Goal: Obtain resource: Download file/media

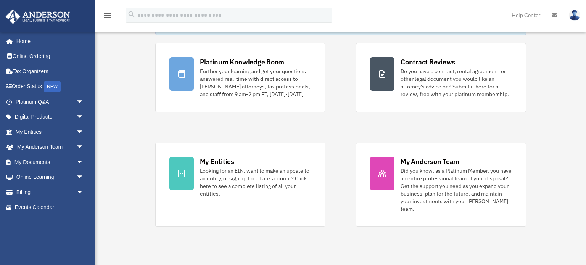
scroll to position [52, 0]
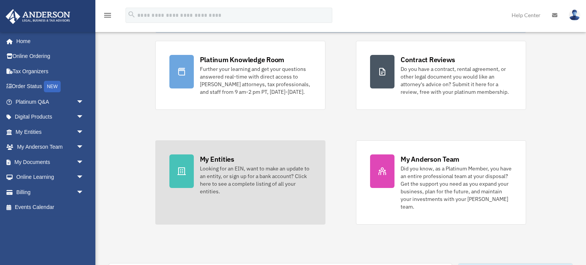
click at [228, 159] on div "My Entities" at bounding box center [217, 159] width 34 height 10
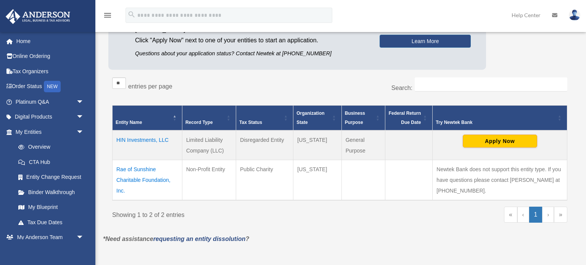
scroll to position [97, 0]
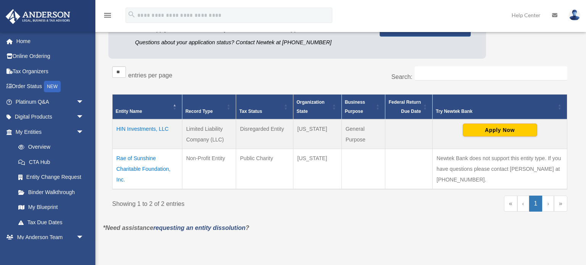
click at [135, 168] on td "Rae of Sunshine Charitable Foundation, Inc." at bounding box center [147, 169] width 70 height 40
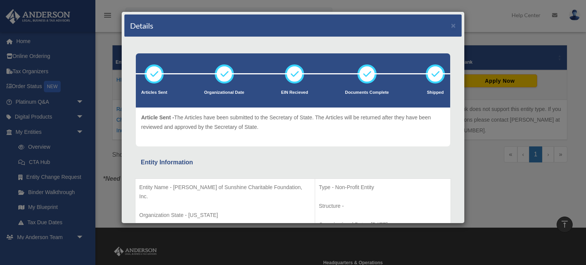
scroll to position [0, 0]
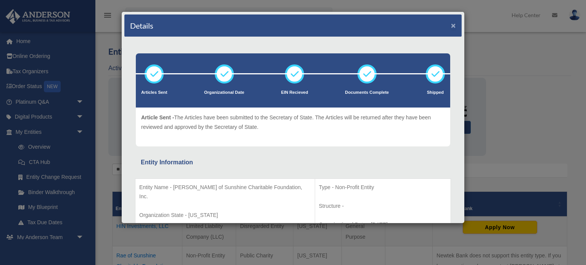
click at [454, 26] on button "×" at bounding box center [453, 25] width 5 height 8
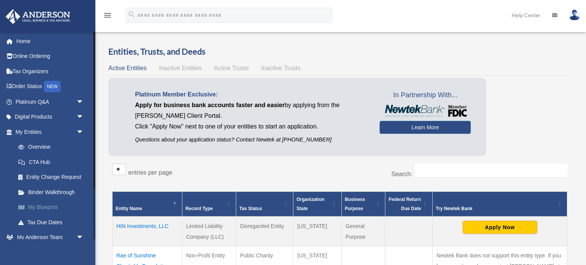
click at [54, 208] on link "My Blueprint" at bounding box center [53, 207] width 85 height 15
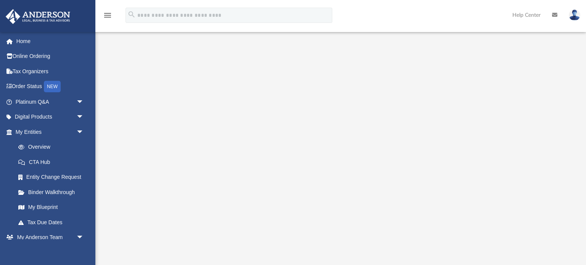
scroll to position [68, 0]
click at [33, 117] on link "Digital Products arrow_drop_down" at bounding box center [50, 116] width 90 height 15
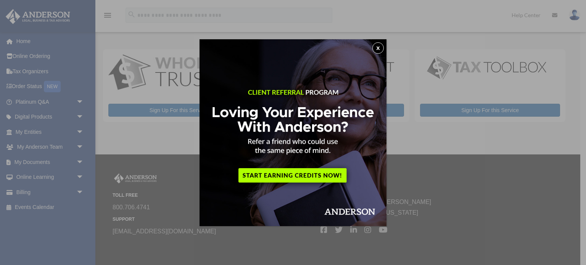
click at [377, 49] on button "x" at bounding box center [377, 47] width 11 height 11
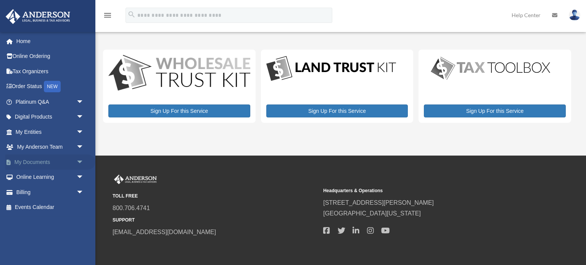
click at [29, 162] on link "My Documents arrow_drop_down" at bounding box center [50, 161] width 90 height 15
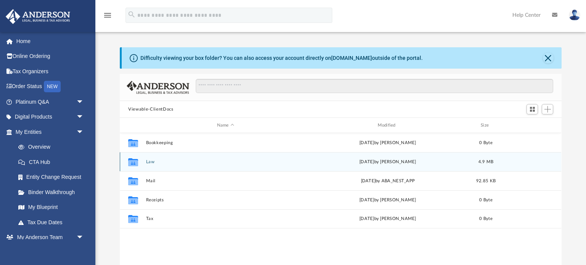
scroll to position [173, 441]
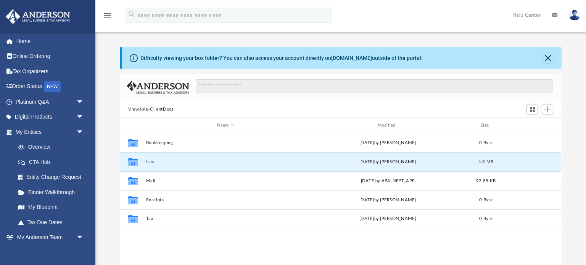
click at [154, 161] on button "Law" at bounding box center [225, 161] width 159 height 5
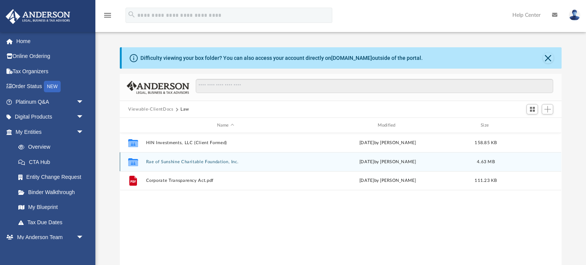
click at [219, 161] on button "Rae of Sunshine Charitable Foundation, Inc." at bounding box center [225, 161] width 159 height 5
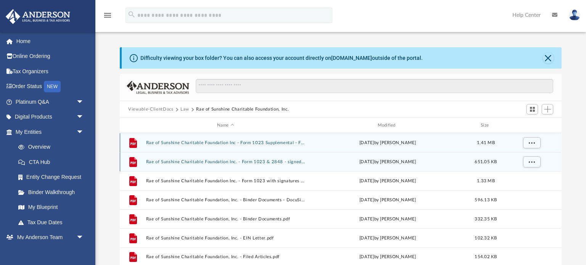
click at [219, 161] on button "Rae of Sunshine Charitable Foundation Inc. - Form 1023 & 2848 - signed.pdf" at bounding box center [225, 161] width 159 height 5
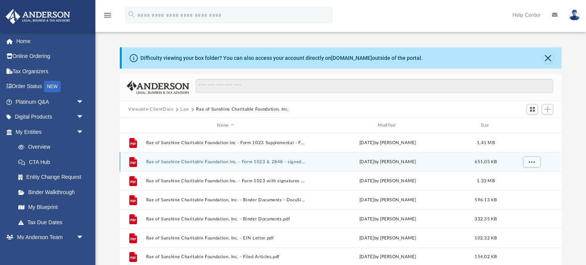
scroll to position [26, 0]
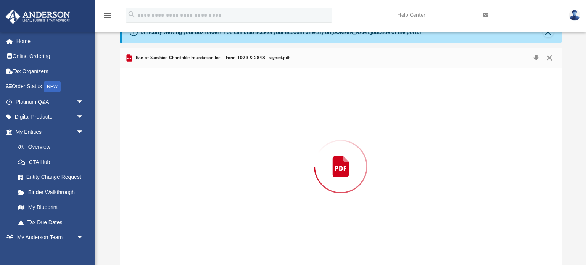
click at [219, 161] on div "Preview" at bounding box center [340, 166] width 441 height 197
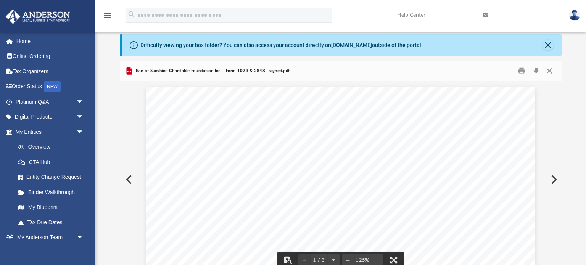
scroll to position [0, 0]
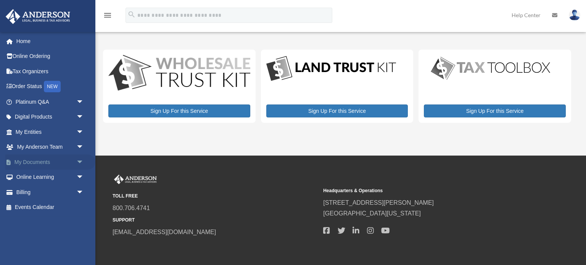
click at [27, 160] on link "My Documents arrow_drop_down" at bounding box center [50, 161] width 90 height 15
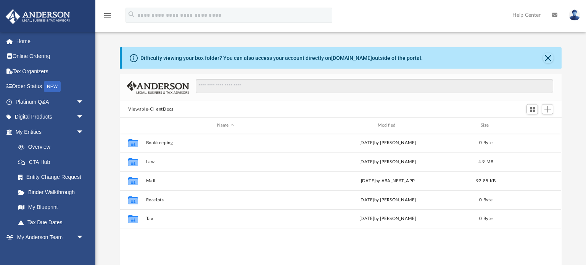
scroll to position [173, 441]
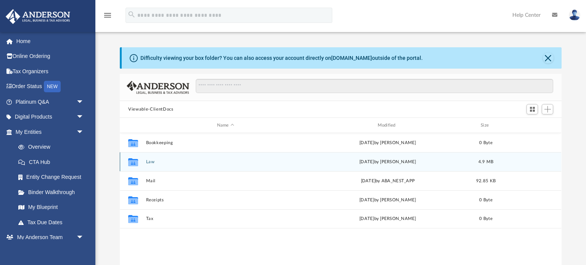
click at [148, 162] on button "Law" at bounding box center [225, 161] width 159 height 5
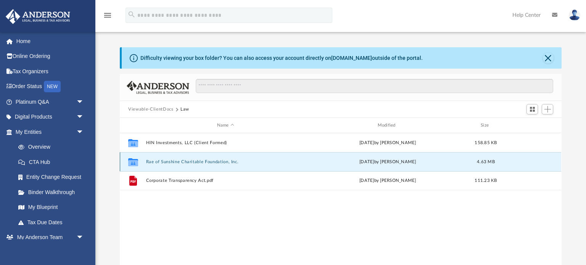
click at [225, 160] on button "Rae of Sunshine Charitable Foundation, Inc." at bounding box center [225, 161] width 159 height 5
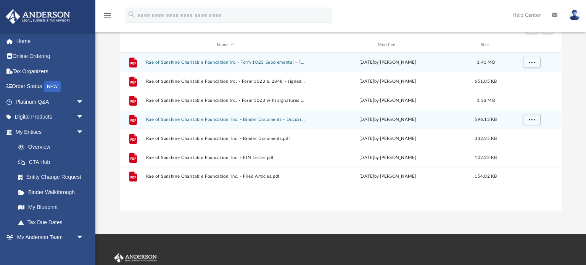
scroll to position [84, 0]
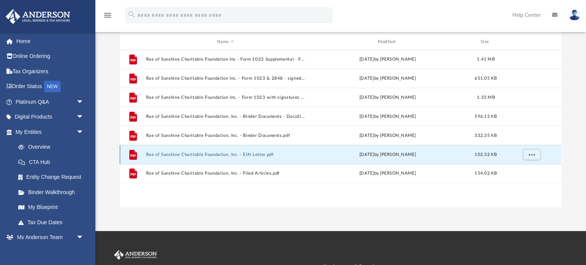
click at [257, 154] on button "Rae of Sunshine Charitable Foundation, Inc. - EIN Letter.pdf" at bounding box center [225, 154] width 159 height 5
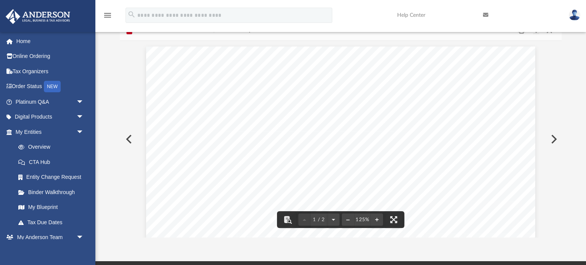
scroll to position [0, 0]
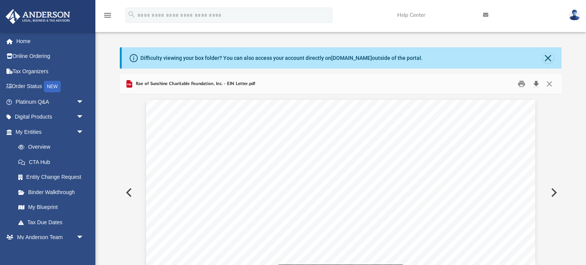
click at [534, 84] on button "Download" at bounding box center [536, 84] width 14 height 12
click at [127, 194] on button "Preview" at bounding box center [128, 192] width 17 height 21
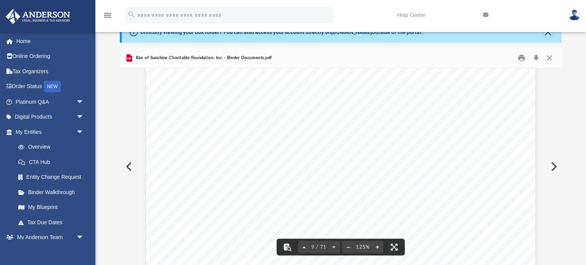
scroll to position [4096, 0]
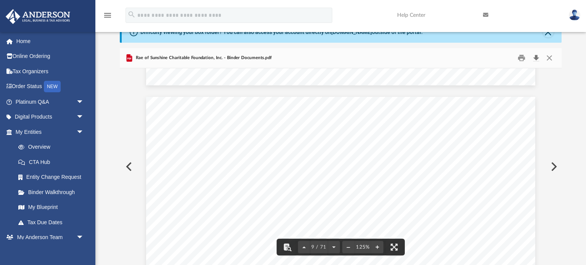
click at [535, 58] on button "Download" at bounding box center [536, 58] width 14 height 12
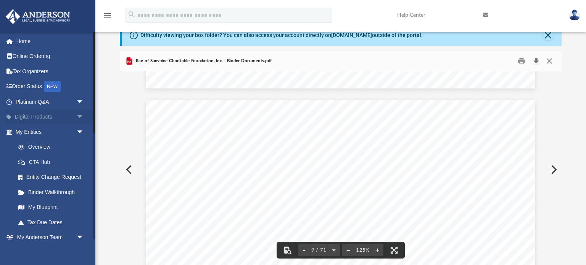
scroll to position [22, 0]
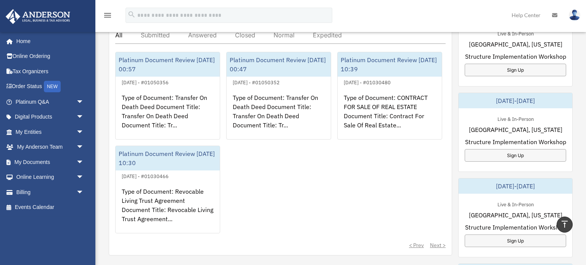
scroll to position [298, 0]
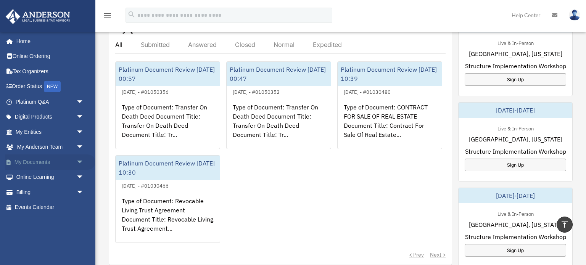
click at [34, 160] on link "My Documents arrow_drop_down" at bounding box center [50, 161] width 90 height 15
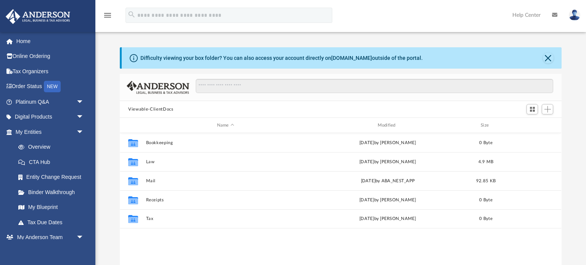
scroll to position [173, 441]
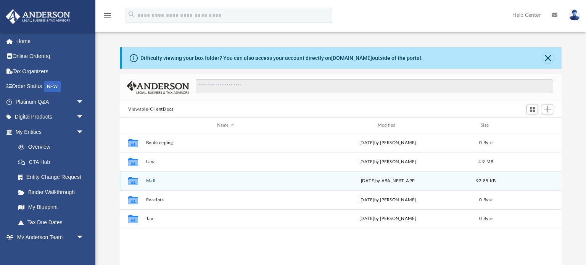
click at [344, 178] on div "Tue Apr 29 2025 by ABA_NEST_APP" at bounding box center [387, 181] width 159 height 7
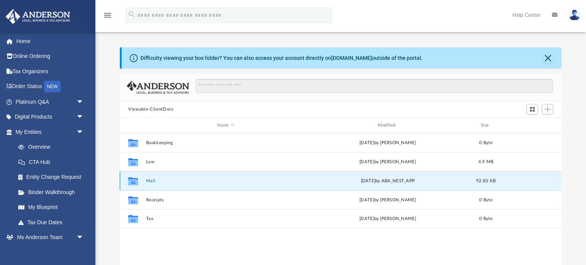
click at [326, 178] on div "Tue Apr 29 2025 by ABA_NEST_APP" at bounding box center [387, 181] width 159 height 7
click at [146, 181] on button "Mail" at bounding box center [225, 180] width 159 height 5
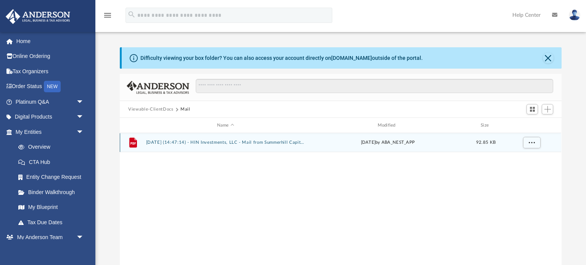
click at [211, 141] on button "2025.04.29 (14:47:14) - HIN Investments, LLC - Mail from Summerhill Capital, LL…" at bounding box center [225, 142] width 159 height 5
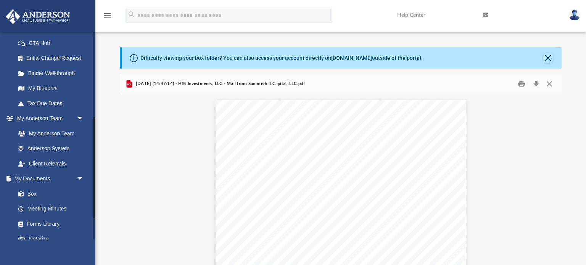
scroll to position [175, 0]
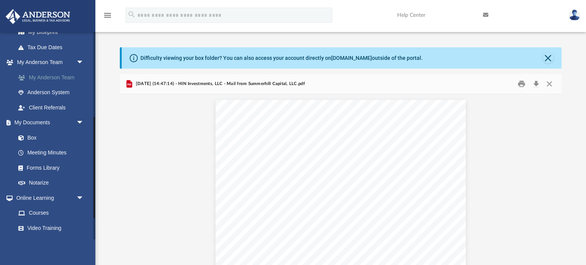
click at [46, 78] on link "My Anderson Team" at bounding box center [53, 77] width 85 height 15
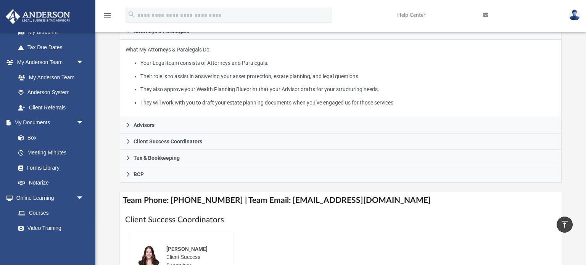
scroll to position [140, 0]
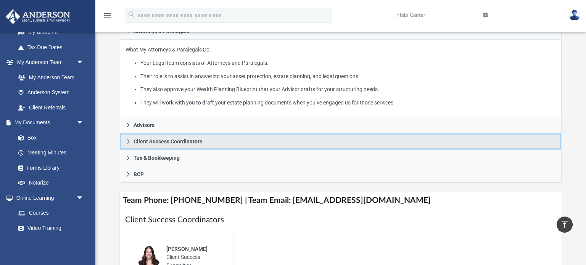
click at [208, 143] on link "Client Success Coordinators" at bounding box center [340, 141] width 441 height 16
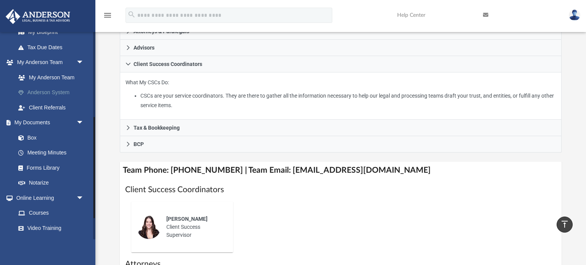
click at [52, 93] on link "Anderson System" at bounding box center [53, 92] width 85 height 15
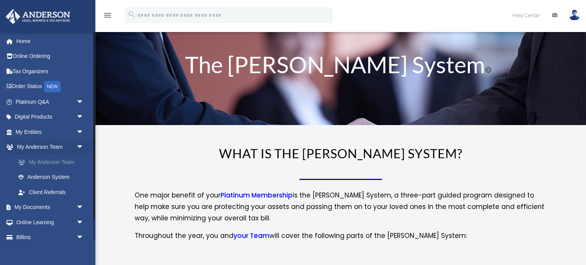
click at [33, 161] on link "My Anderson Team" at bounding box center [53, 161] width 85 height 15
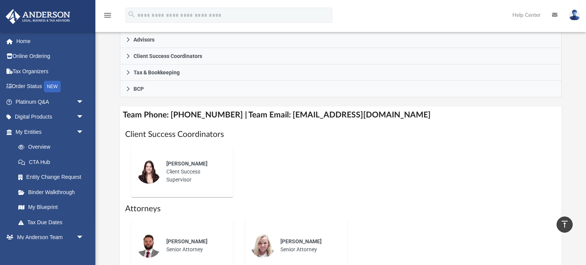
scroll to position [153, 0]
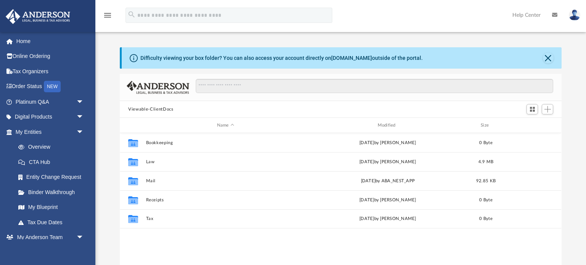
scroll to position [173, 441]
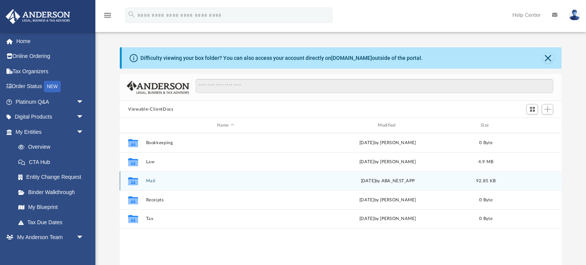
click at [298, 185] on div "Collaborated Folder Mail [DATE] by ABA_NEST_APP 92.85 KB" at bounding box center [340, 180] width 441 height 19
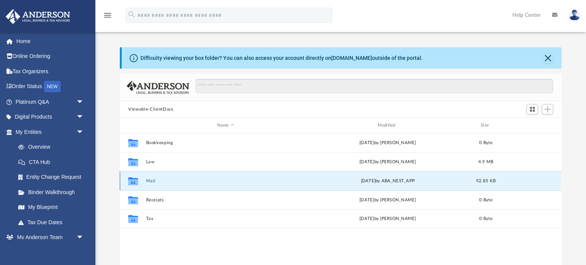
click at [298, 185] on div "Collaborated Folder Mail [DATE] by ABA_NEST_APP 92.85 KB" at bounding box center [340, 180] width 441 height 19
click at [298, 185] on div "Collaborated Folder Mail Tue Apr 29 2025 by ABA_NEST_APP 92.85 KB" at bounding box center [340, 180] width 441 height 19
click at [150, 181] on button "Mail" at bounding box center [225, 180] width 159 height 5
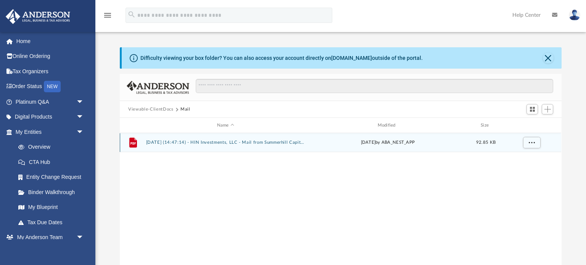
click at [228, 142] on button "2025.04.29 (14:47:14) - HIN Investments, LLC - Mail from Summerhill Capital, LL…" at bounding box center [225, 142] width 159 height 5
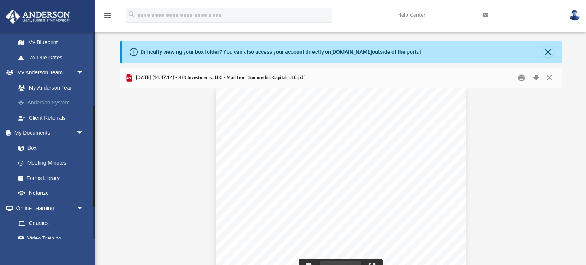
scroll to position [166, 0]
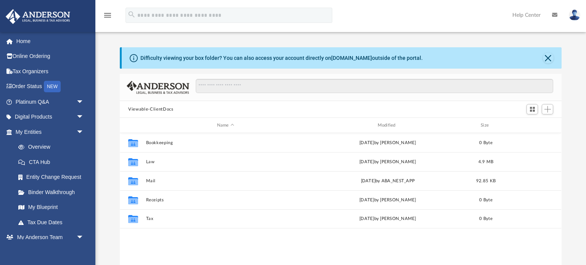
scroll to position [173, 441]
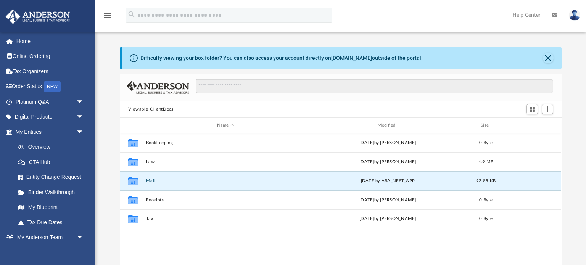
click at [149, 181] on button "Mail" at bounding box center [225, 180] width 159 height 5
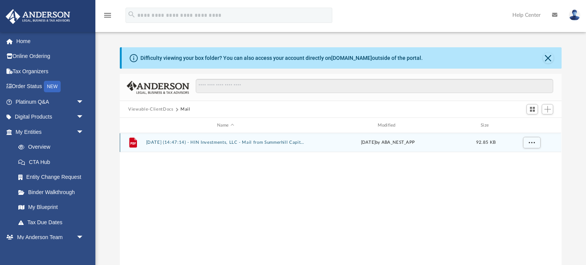
click at [213, 142] on button "[DATE] (14:47:14) - HIN Investments, LLC - Mail from Summerhill Capital, LLC.pdf" at bounding box center [225, 142] width 159 height 5
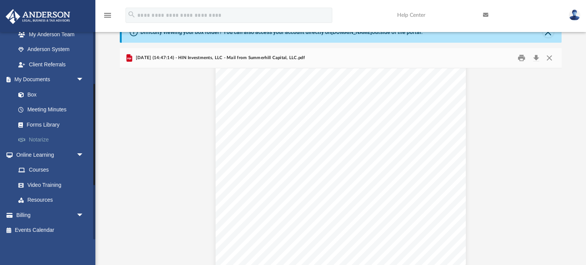
scroll to position [218, 0]
click at [42, 125] on link "Forms Library" at bounding box center [53, 124] width 85 height 15
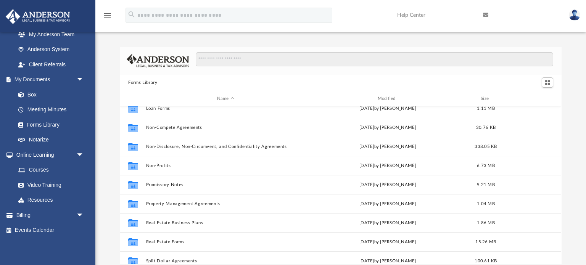
scroll to position [390, 0]
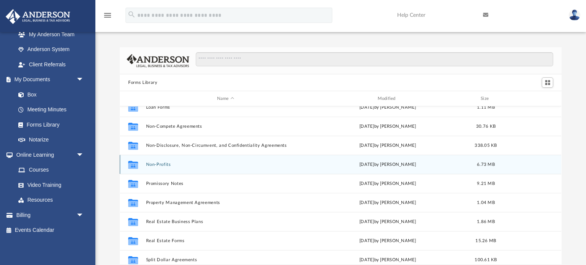
click at [149, 162] on button "Non-Profits" at bounding box center [225, 164] width 159 height 5
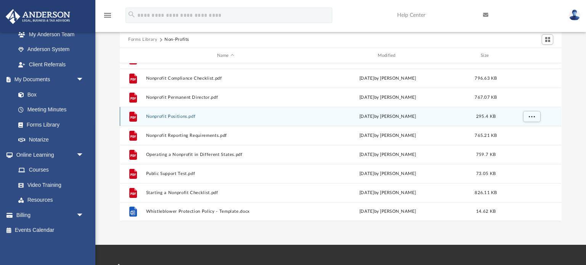
scroll to position [47, 0]
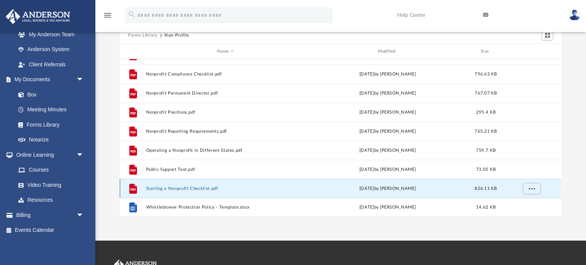
click at [182, 187] on button "Starting a Nonprofit Checklist.pdf" at bounding box center [225, 188] width 159 height 5
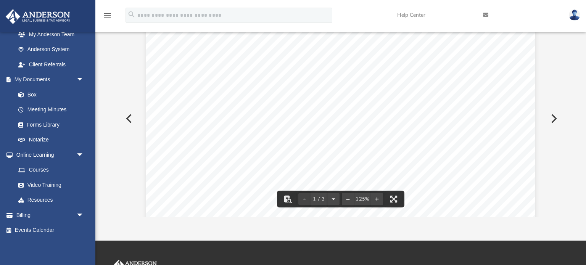
scroll to position [0, 0]
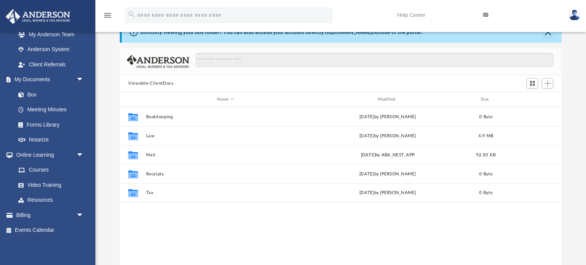
scroll to position [173, 441]
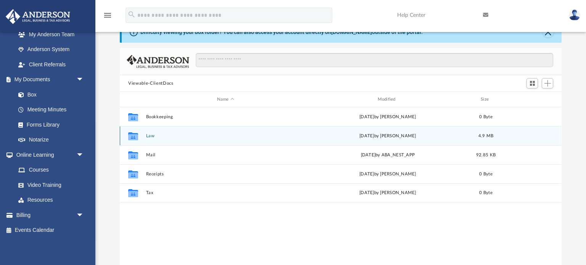
click at [149, 135] on button "Law" at bounding box center [225, 135] width 159 height 5
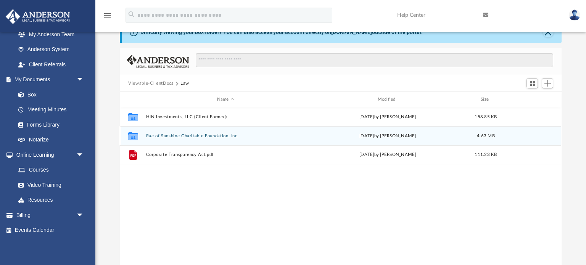
click at [149, 135] on button "Rae of Sunshine Charitable Foundation, Inc." at bounding box center [225, 135] width 159 height 5
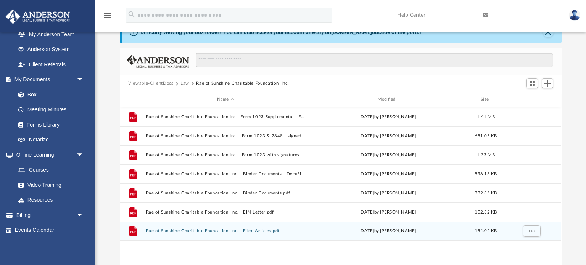
click at [201, 231] on button "Rae of Sunshine Charitable Foundation, Inc. - Filed Articles.pdf" at bounding box center [225, 230] width 159 height 5
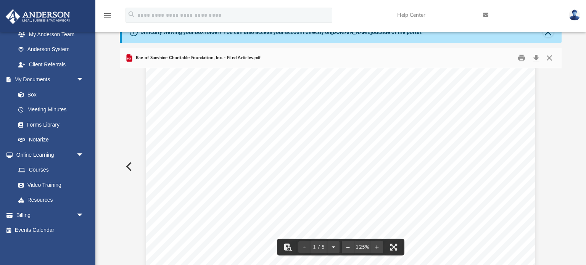
scroll to position [28, 0]
click at [536, 58] on button "Download" at bounding box center [536, 58] width 14 height 12
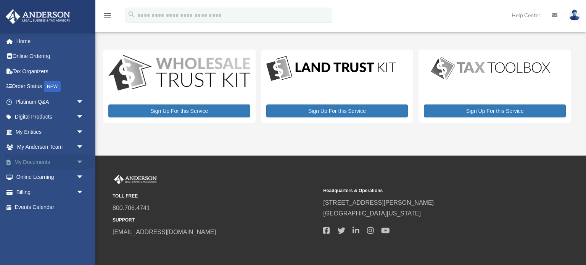
click at [31, 161] on link "My Documents arrow_drop_down" at bounding box center [50, 161] width 90 height 15
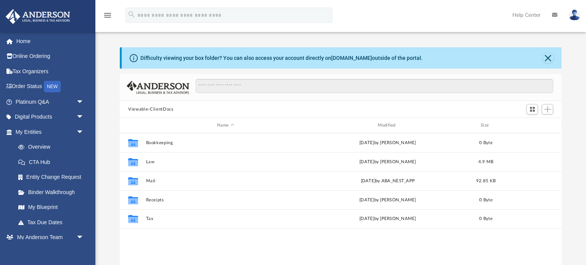
scroll to position [173, 441]
